Goal: Task Accomplishment & Management: Use online tool/utility

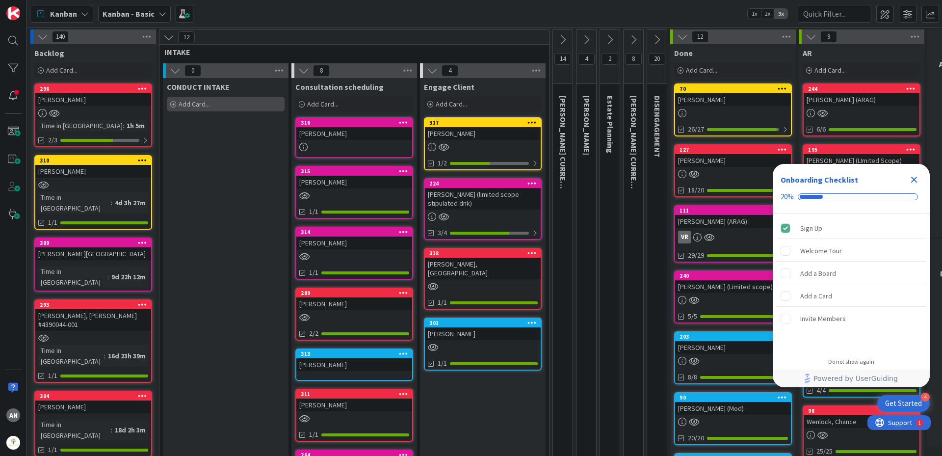
click at [212, 104] on div "Add Card..." at bounding box center [226, 104] width 118 height 15
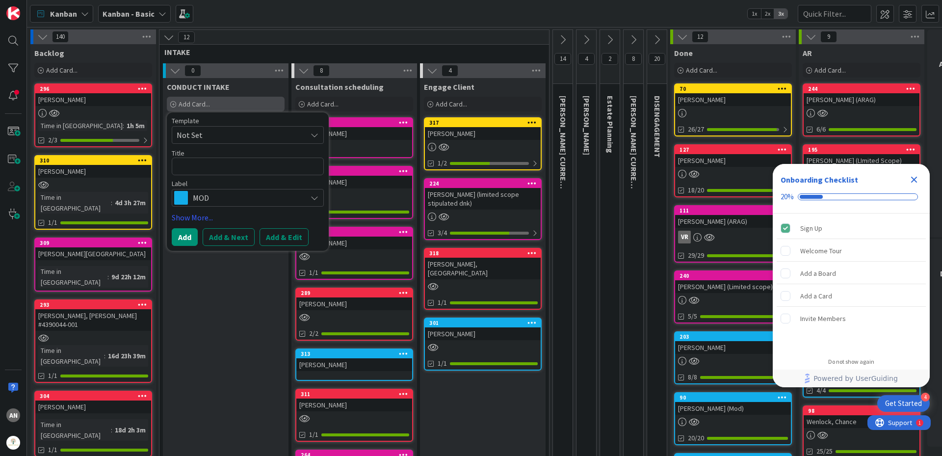
type textarea "x"
type textarea "B"
type textarea "x"
type textarea "Ba"
type textarea "x"
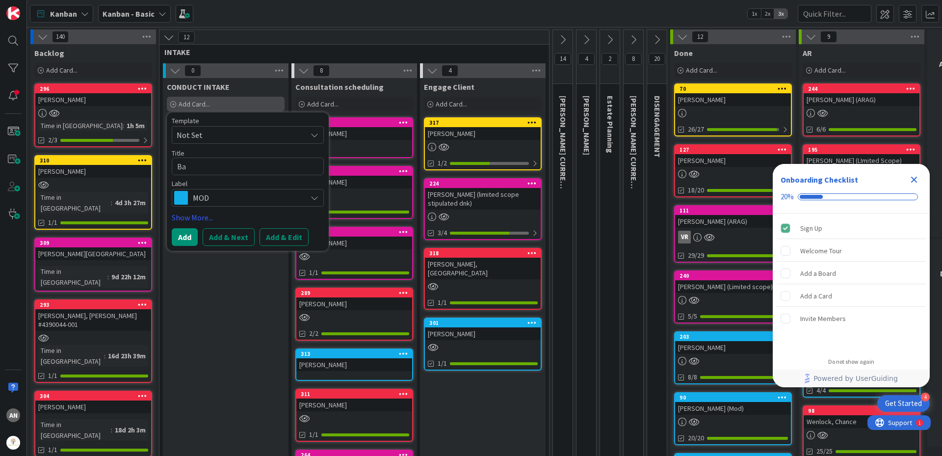
type textarea "Bay"
type textarea "x"
type textarea "Baya"
type textarea "x"
type textarea "[PERSON_NAME]"
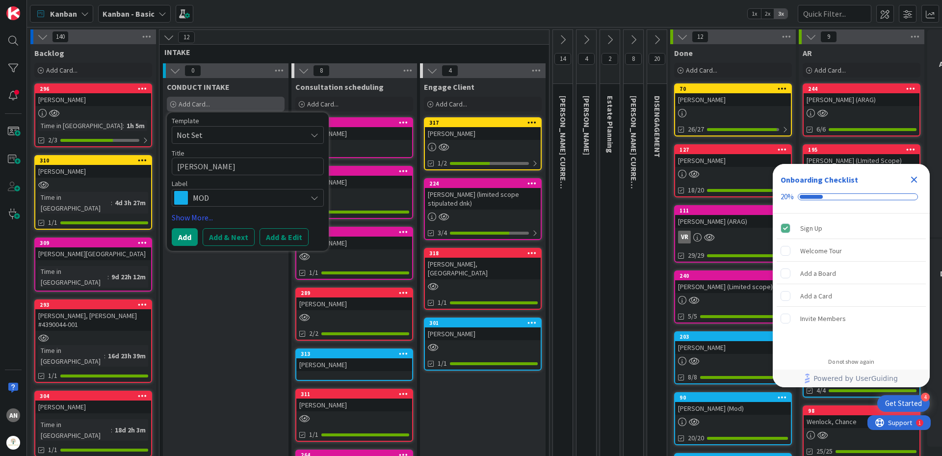
type textarea "x"
type textarea "Bayati"
type textarea "x"
type textarea "Bayati,"
type textarea "x"
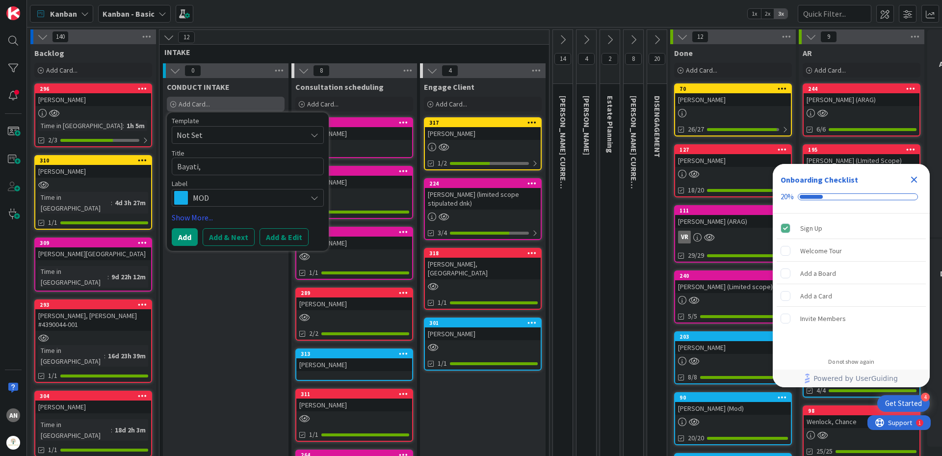
type textarea "Bayati,"
type textarea "x"
type textarea "Bayati, R"
type textarea "x"
type textarea "Bayati, Re"
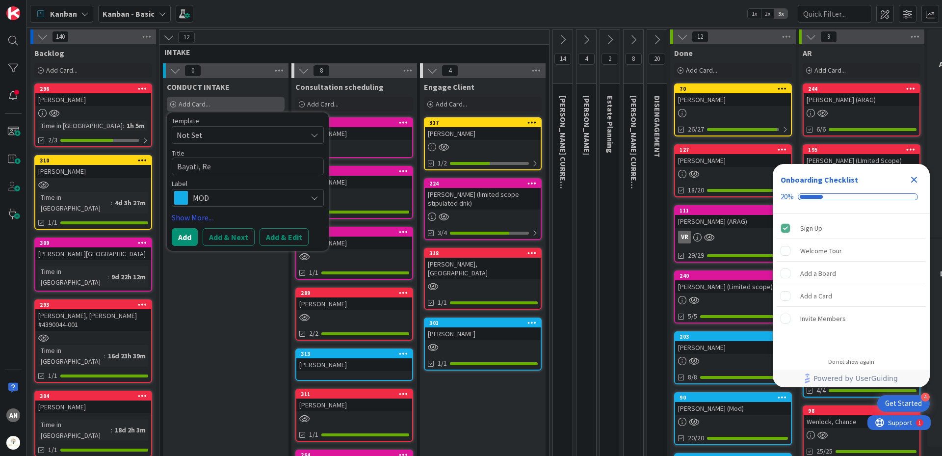
type textarea "x"
type textarea "Bayati, Rez"
type textarea "x"
type textarea "[PERSON_NAME]"
click at [222, 199] on span "MOD" at bounding box center [247, 198] width 109 height 14
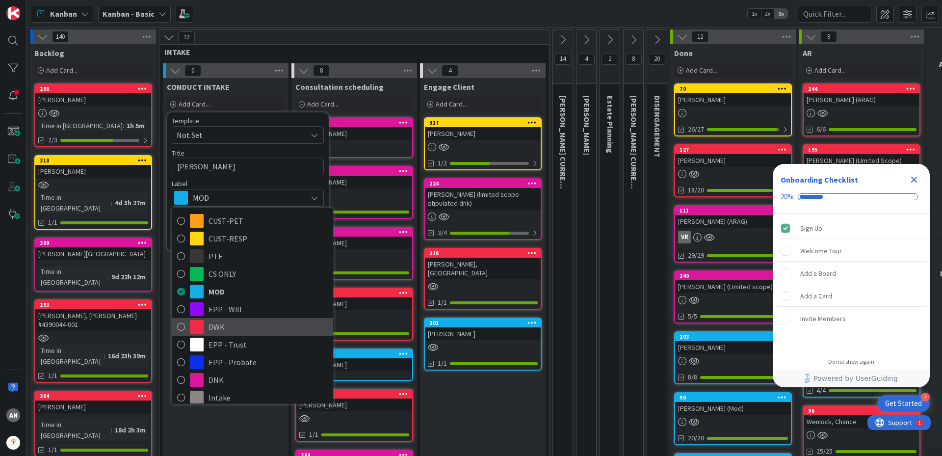
click at [228, 328] on span "DWK" at bounding box center [269, 326] width 120 height 15
type textarea "x"
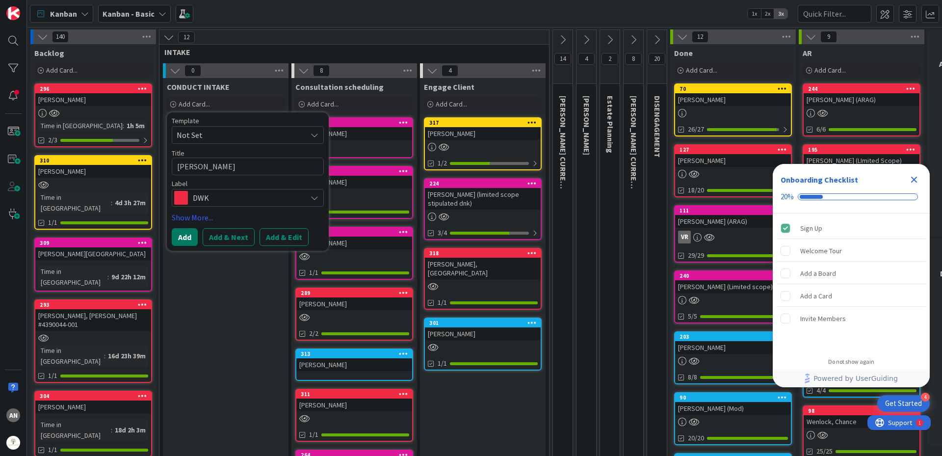
click at [181, 238] on button "Add" at bounding box center [185, 237] width 26 height 18
